Goal: Information Seeking & Learning: Find specific fact

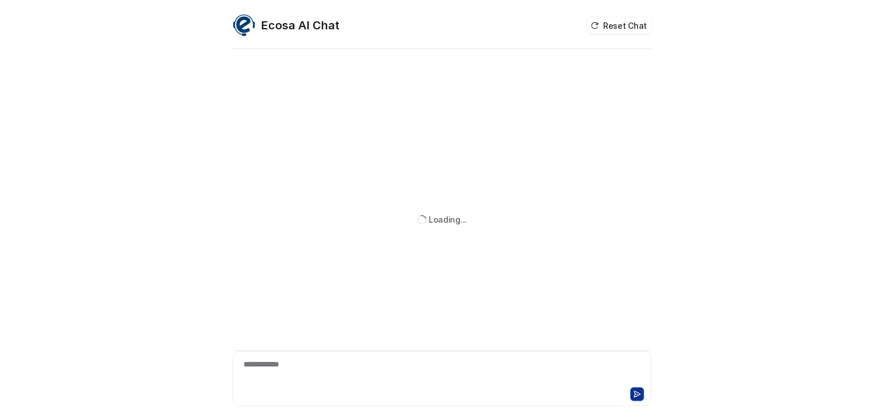
click at [287, 371] on div "**********" at bounding box center [441, 372] width 413 height 26
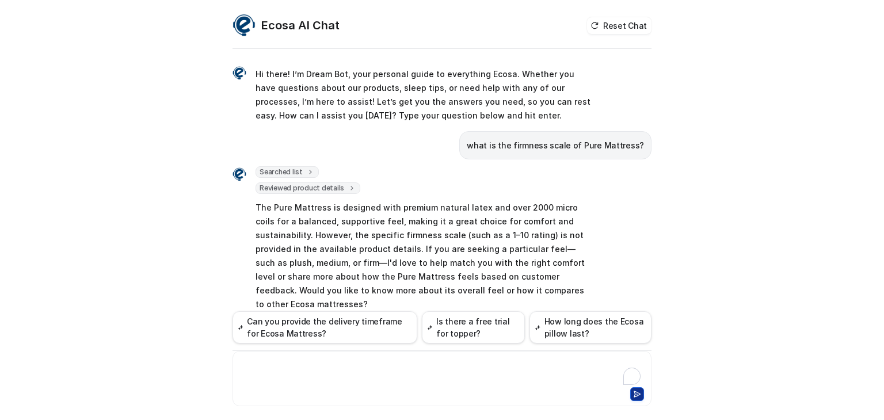
scroll to position [20, 0]
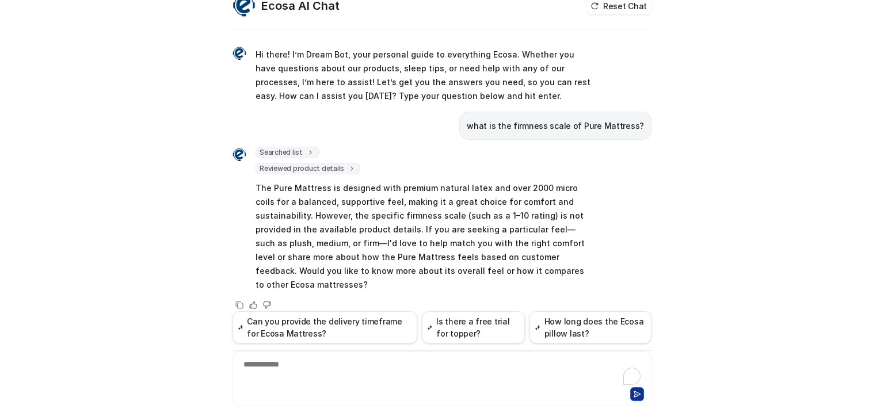
click at [519, 120] on p "what is the firmness scale of Pure Mattress?" at bounding box center [555, 126] width 177 height 14
click at [519, 122] on p "what is the firmness scale of Pure Mattress?" at bounding box center [555, 126] width 177 height 14
click at [519, 127] on p "what is the firmness scale of Pure Mattress?" at bounding box center [555, 126] width 177 height 14
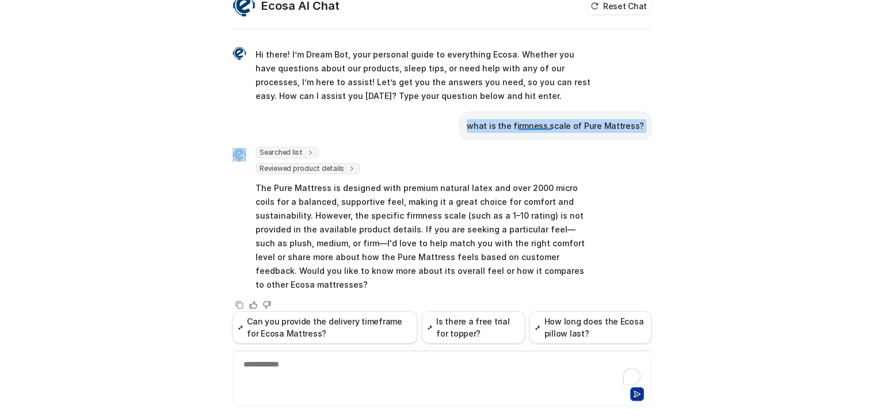
click at [519, 127] on p "what is the firmness scale of Pure Mattress?" at bounding box center [555, 126] width 177 height 14
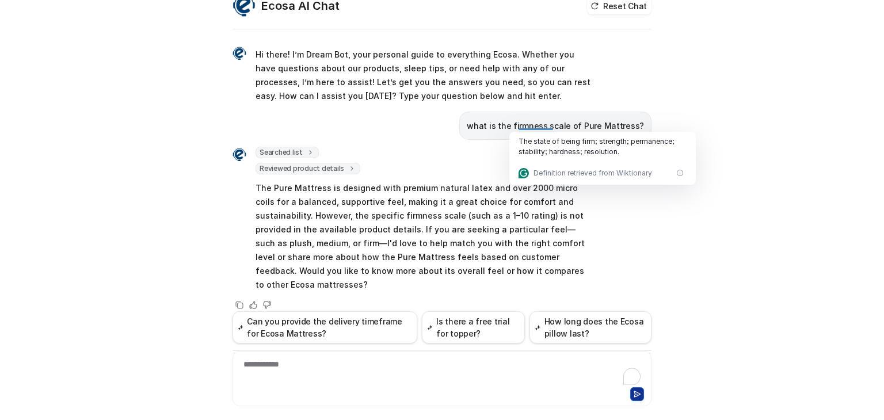
click at [324, 383] on div "**********" at bounding box center [441, 372] width 413 height 26
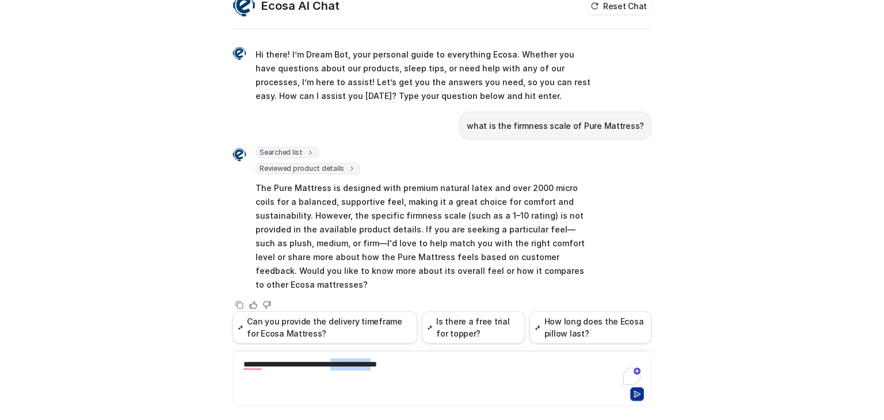
drag, startPoint x: 401, startPoint y: 364, endPoint x: 349, endPoint y: 366, distance: 51.8
click at [349, 366] on div "**********" at bounding box center [441, 372] width 413 height 26
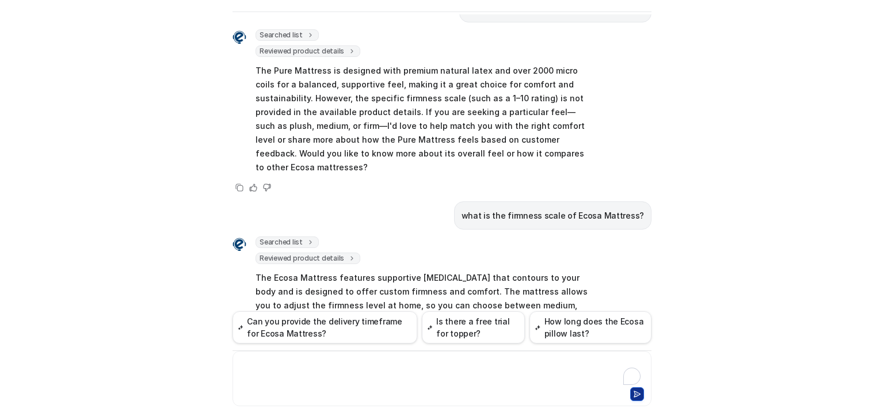
scroll to position [177, 0]
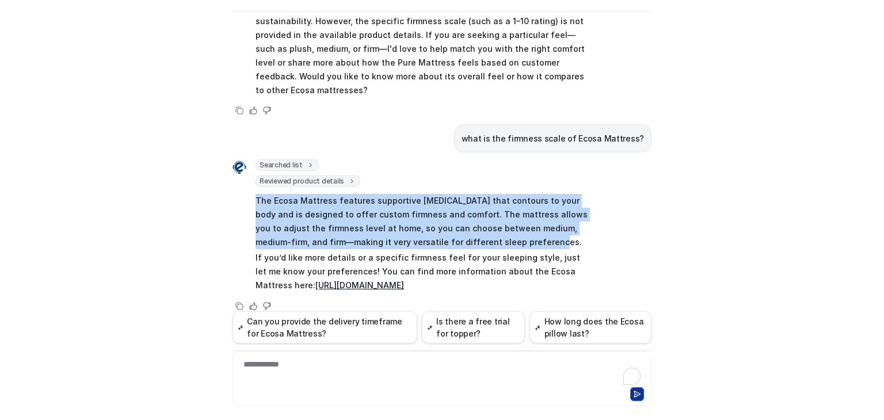
drag, startPoint x: 246, startPoint y: 179, endPoint x: 473, endPoint y: 233, distance: 233.8
click at [473, 233] on div "Searched list url : "[URL][DOMAIN_NAME]" required_fields : [ "id", "title" ] Re…" at bounding box center [413, 226] width 360 height 135
copy p "The Ecosa Mattress features supportive [MEDICAL_DATA] that contours to your bod…"
drag, startPoint x: 345, startPoint y: 257, endPoint x: 550, endPoint y: 265, distance: 205.7
click at [560, 273] on p "If you’d like more details or a specific firmness feel for your sleeping style,…" at bounding box center [424, 271] width 337 height 41
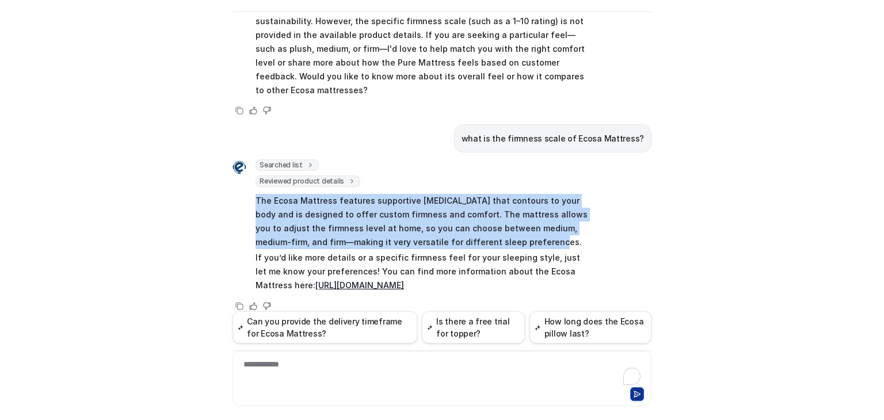
copy p "You can find more information about the Ecosa Mattress here: [URL][DOMAIN_NAME]"
